Goal: Information Seeking & Learning: Check status

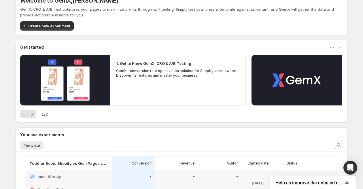
scroll to position [123, 0]
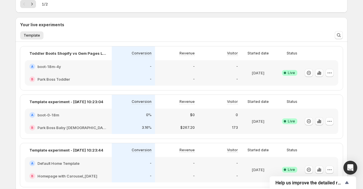
click at [317, 119] on icon "button" at bounding box center [319, 121] width 6 height 6
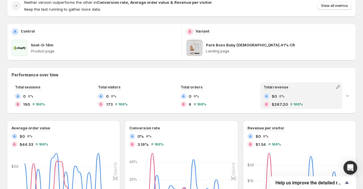
scroll to position [87, 0]
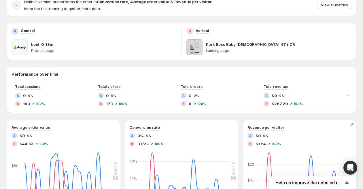
click at [317, 121] on div "Revenue per visitor A $0 0% B $1.54 100% [DATE] Sep [DATE] Sep [DATE] Sep [DATE…" at bounding box center [299, 171] width 113 height 102
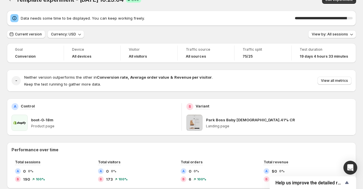
scroll to position [0, 0]
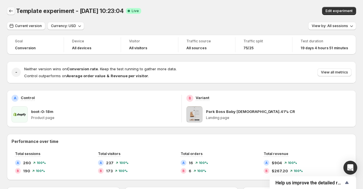
click at [10, 10] on icon "Back" at bounding box center [11, 10] width 4 height 3
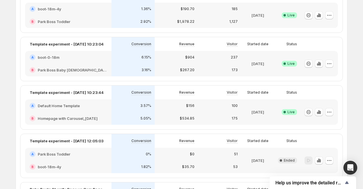
scroll to position [64, 0]
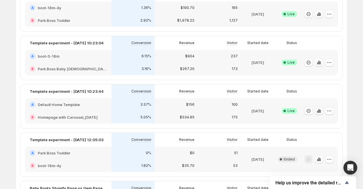
click at [318, 111] on icon "button" at bounding box center [319, 111] width 6 height 6
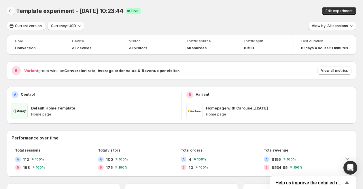
click at [11, 12] on icon "Back" at bounding box center [11, 11] width 6 height 6
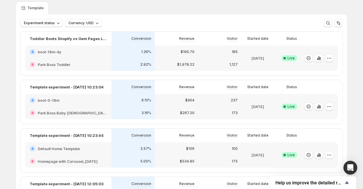
scroll to position [18, 0]
